Goal: Task Accomplishment & Management: Manage account settings

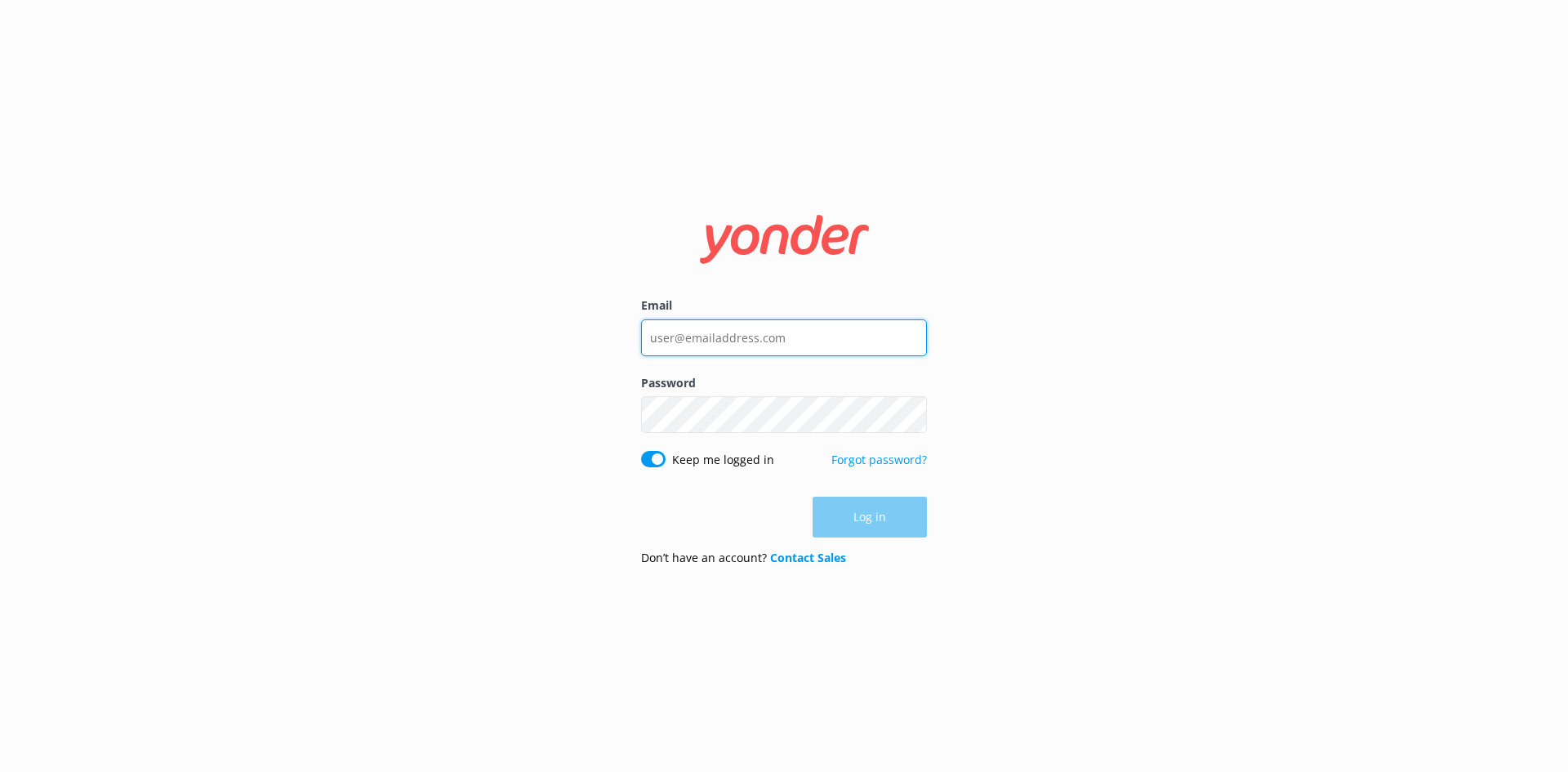
type input "[EMAIL_ADDRESS][DOMAIN_NAME]"
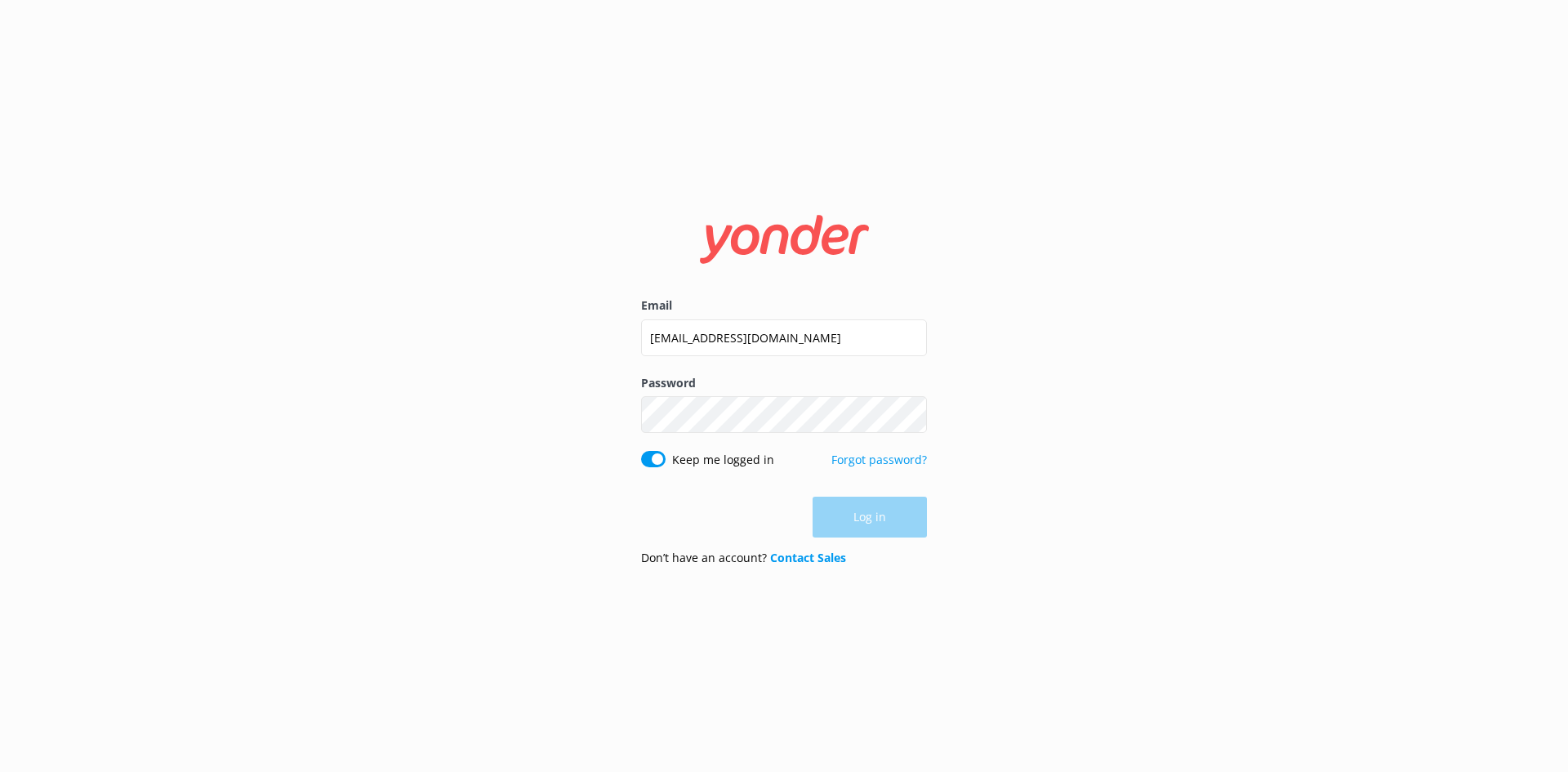
click at [895, 518] on div "Log in" at bounding box center [784, 516] width 286 height 41
click at [895, 518] on button "Log in" at bounding box center [869, 517] width 114 height 41
